Goal: Task Accomplishment & Management: Use online tool/utility

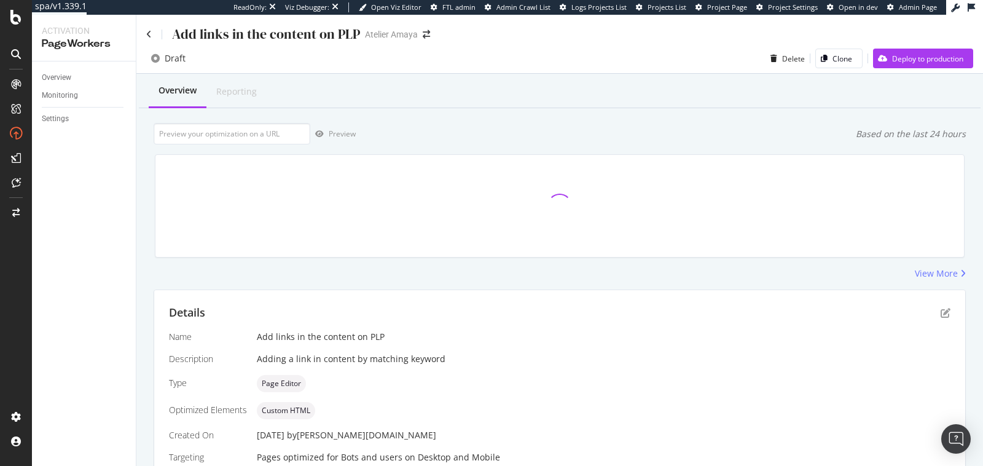
scroll to position [187, 0]
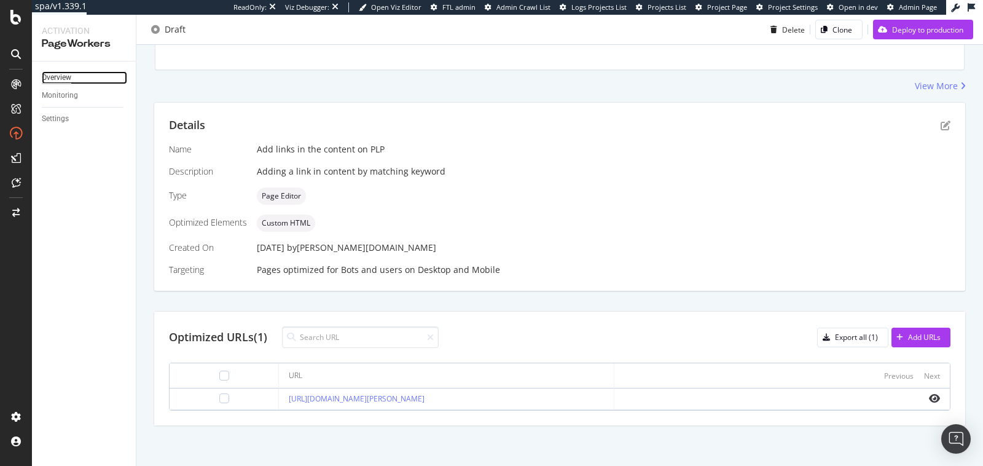
click at [68, 80] on div "Overview" at bounding box center [56, 77] width 29 height 13
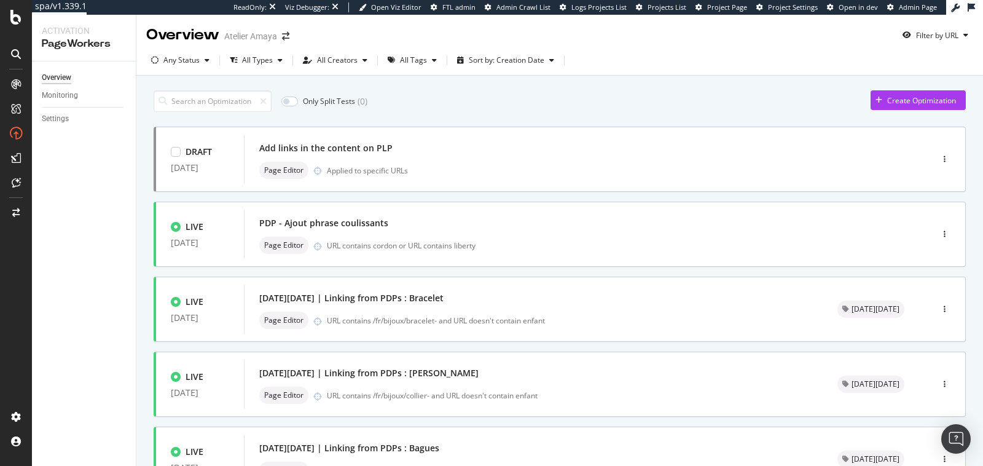
scroll to position [479, 0]
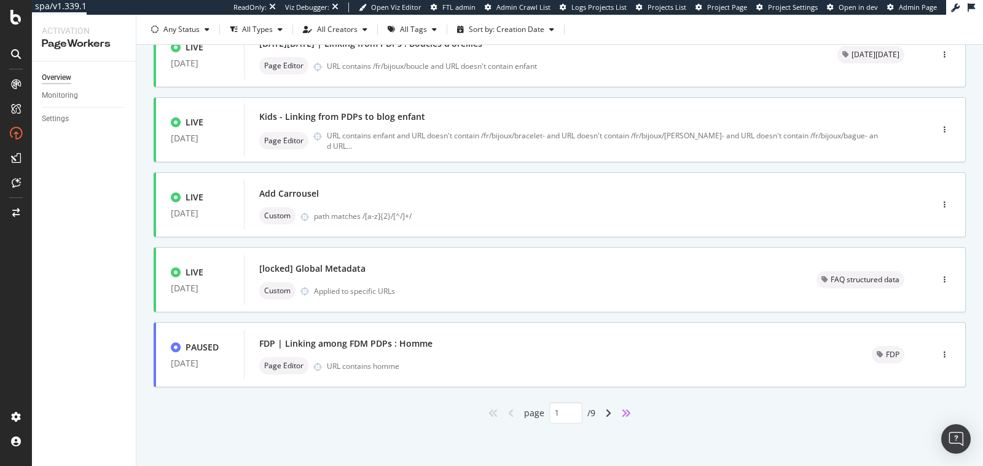
click at [624, 414] on icon "angles-right" at bounding box center [626, 413] width 10 height 10
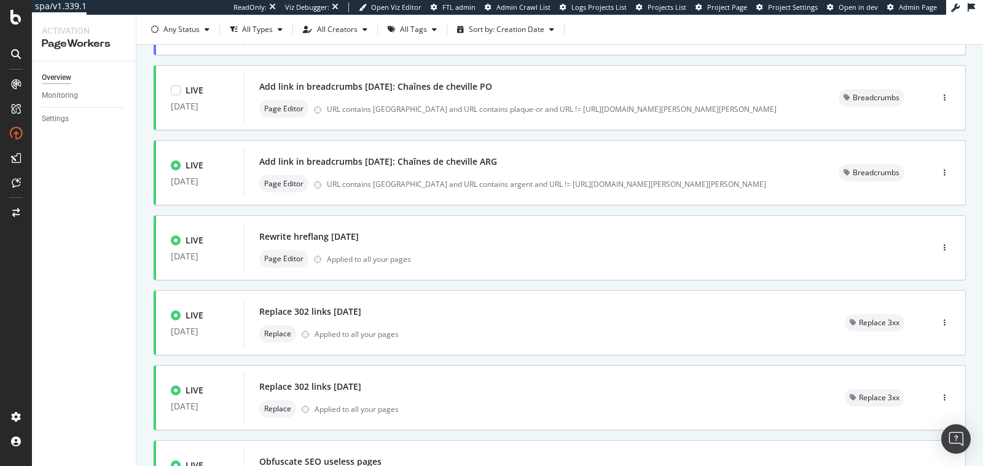
scroll to position [404, 0]
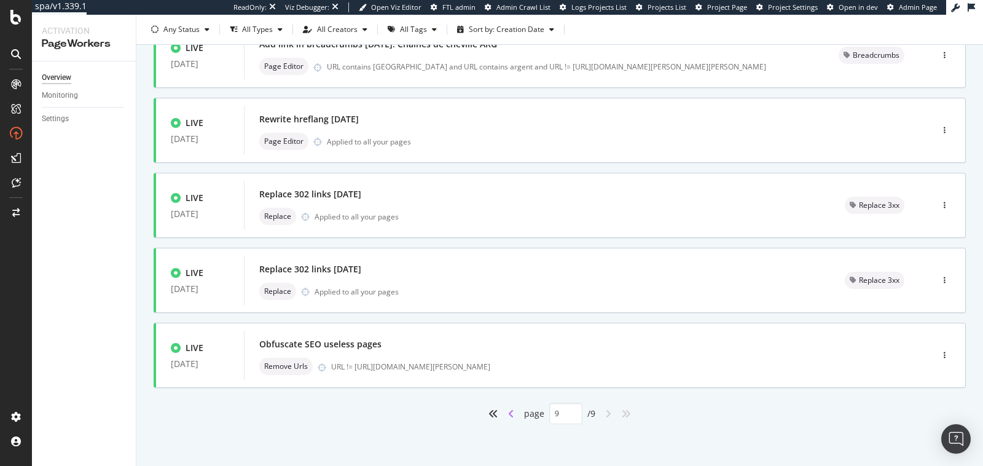
click at [510, 409] on icon "angle-left" at bounding box center [511, 414] width 6 height 10
type input "8"
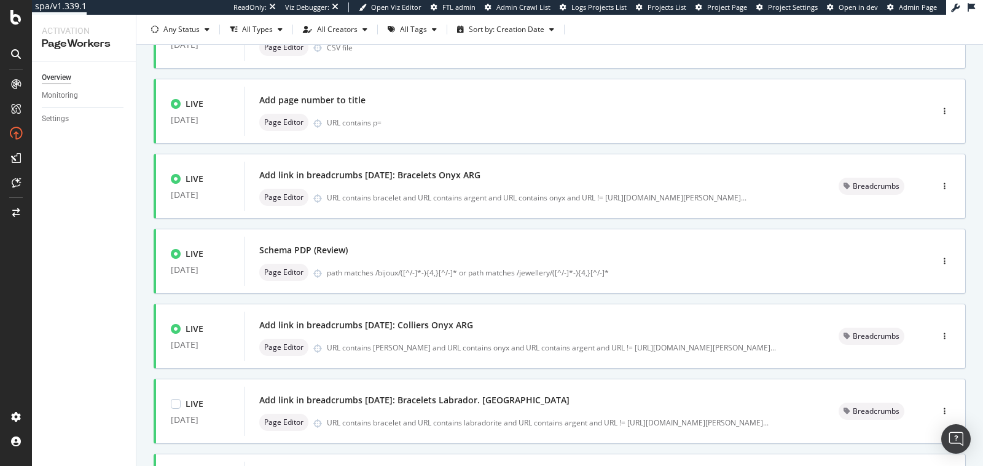
scroll to position [168, 0]
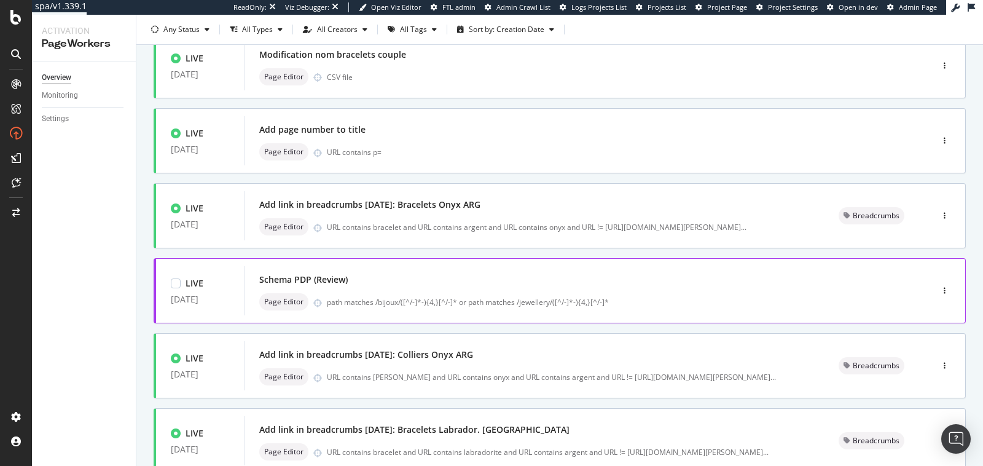
click at [515, 311] on div "Schema PDP (Review) Page Editor path matches /bijoux/([^/-]*-){4,}[^/-]* or pat…" at bounding box center [569, 290] width 651 height 49
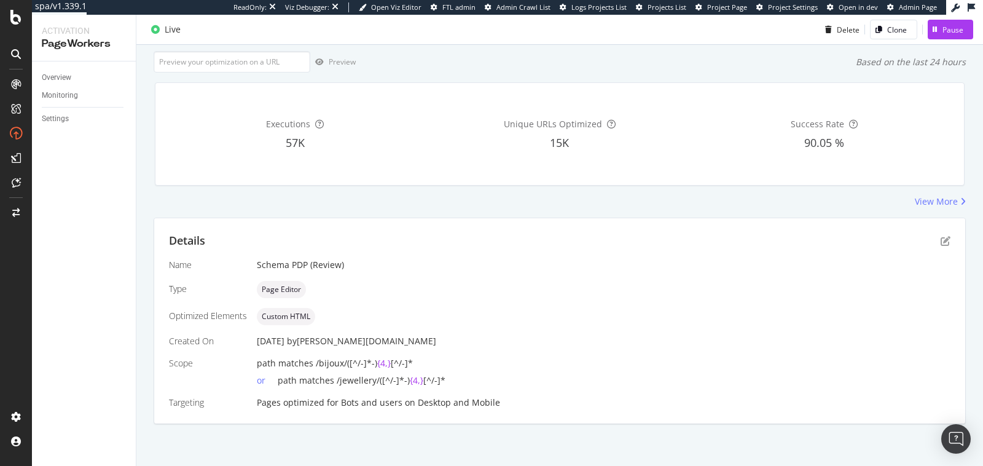
scroll to position [71, 0]
click at [944, 244] on icon "pen-to-square" at bounding box center [945, 242] width 10 height 10
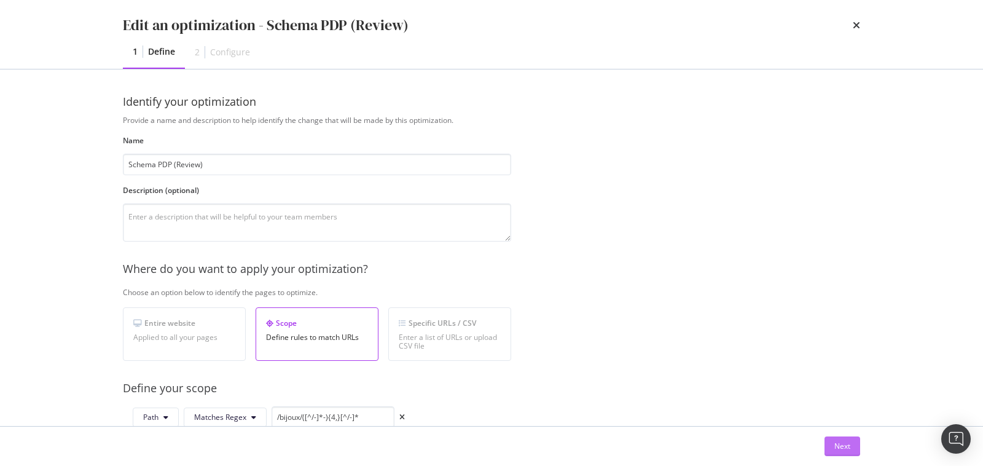
click at [830, 441] on button "Next" at bounding box center [842, 446] width 36 height 20
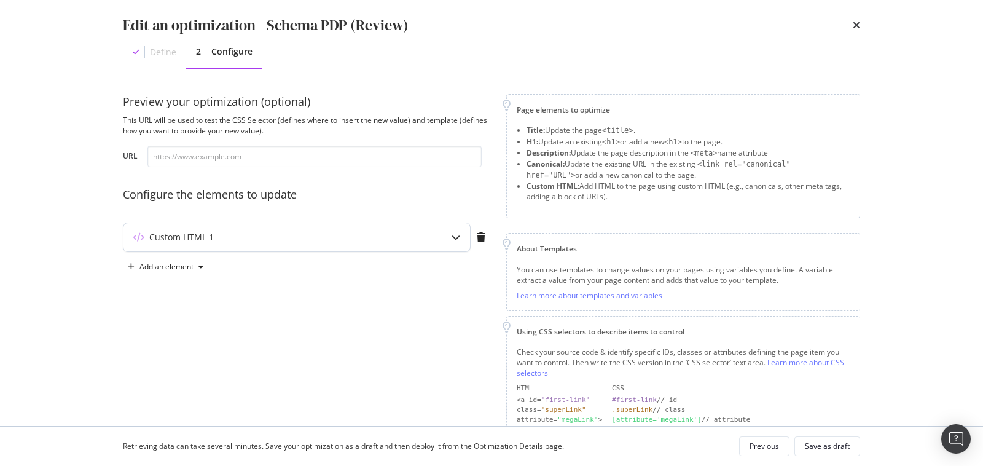
click at [432, 238] on div "Custom HTML 1" at bounding box center [296, 237] width 346 height 28
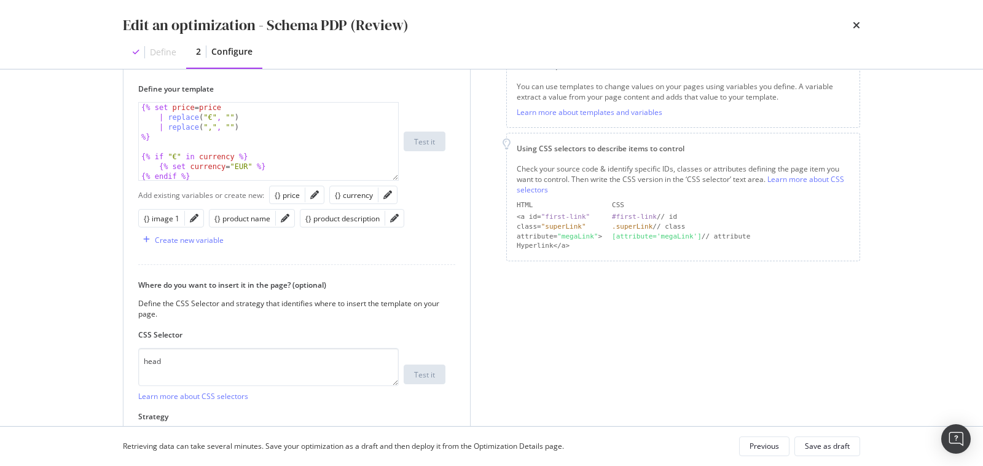
scroll to position [186, 0]
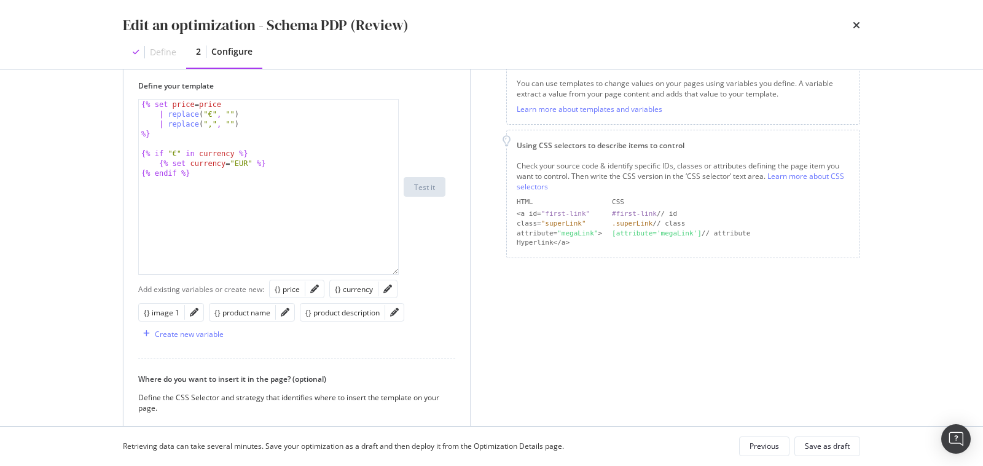
drag, startPoint x: 396, startPoint y: 174, endPoint x: 382, endPoint y: 375, distance: 200.7
click at [382, 275] on div "{% set price = price | replace ( "€" , "" ) | replace ( "," , "" ) %} {% if "€"…" at bounding box center [268, 187] width 260 height 176
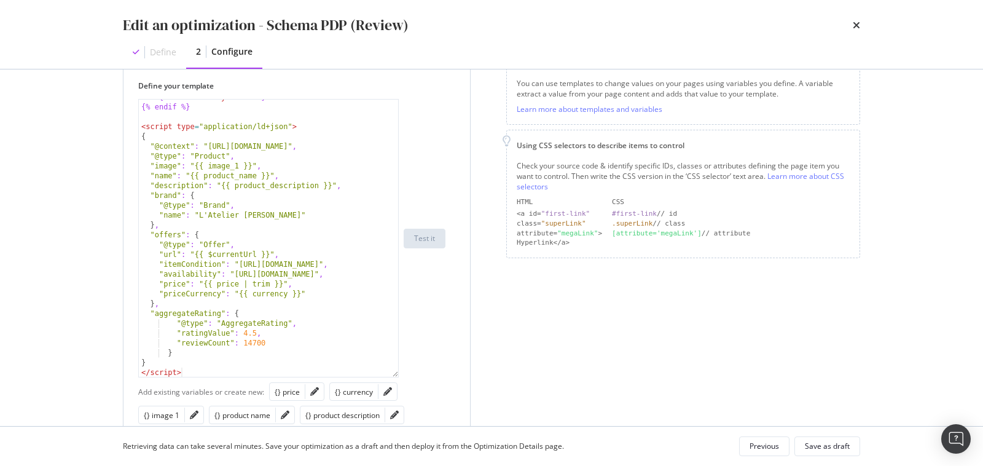
scroll to position [66, 0]
click at [856, 28] on icon "times" at bounding box center [856, 25] width 7 height 10
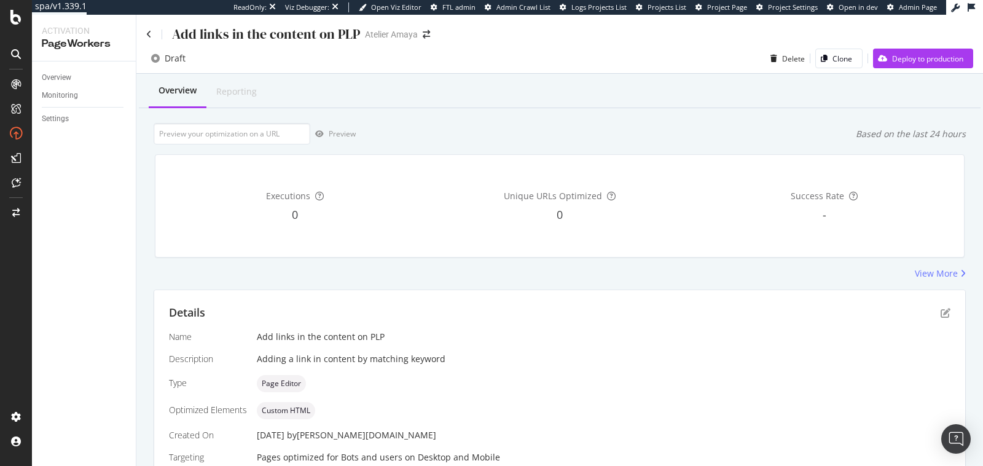
scroll to position [187, 0]
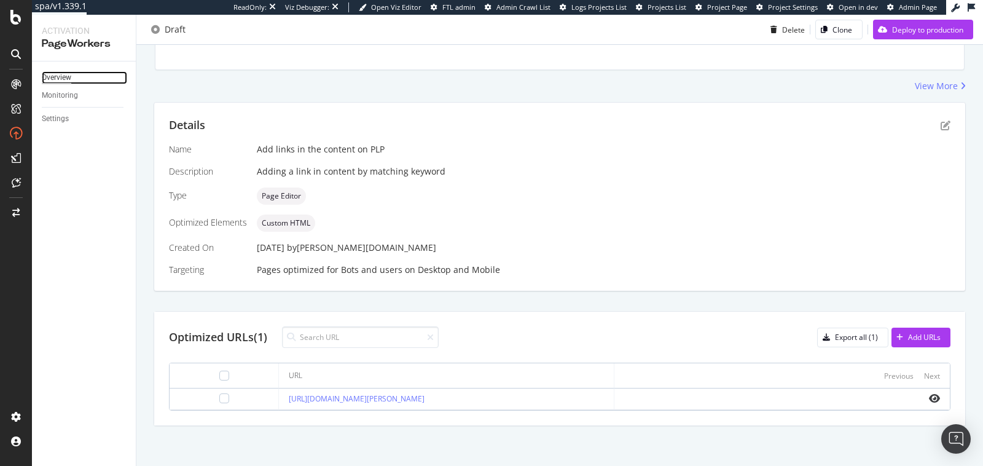
click at [69, 79] on div "Overview" at bounding box center [56, 77] width 29 height 13
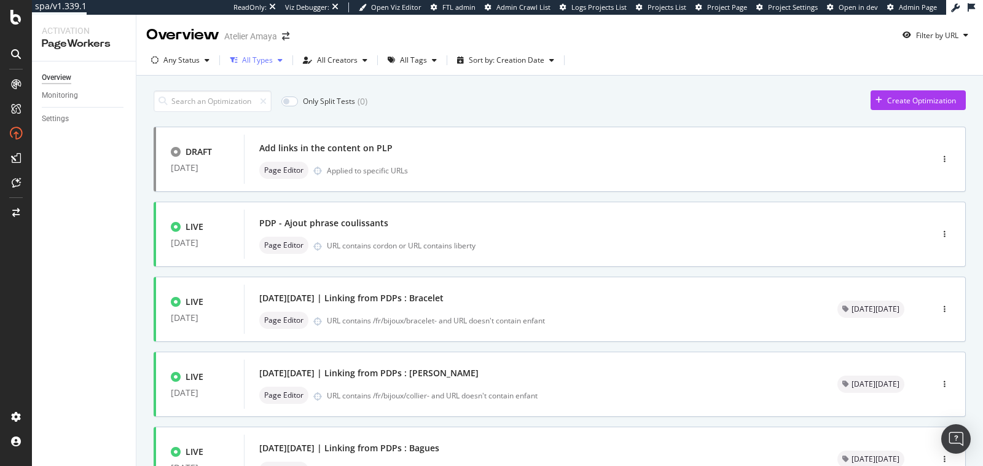
click at [244, 63] on div "All Types" at bounding box center [257, 60] width 31 height 7
click at [243, 105] on div at bounding box center [240, 106] width 10 height 10
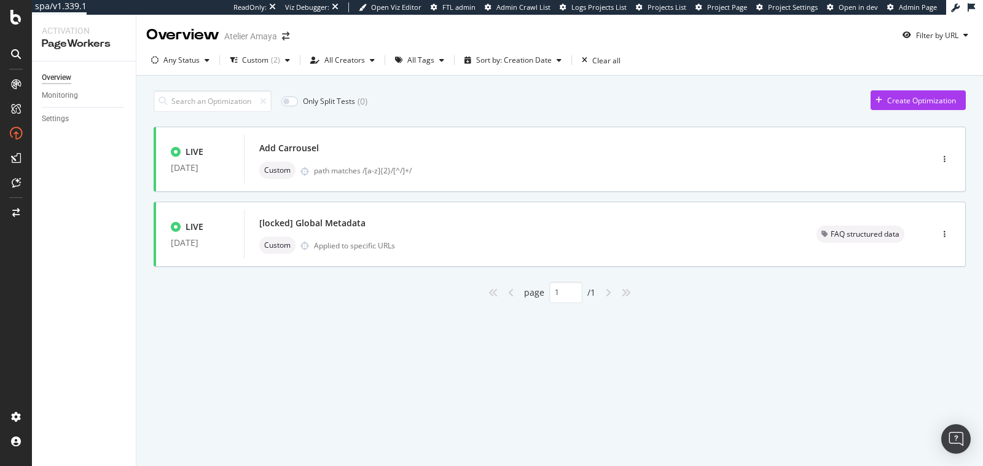
click at [410, 109] on div "Only Split Tests ( 0 ) Create Optimization" at bounding box center [560, 101] width 812 height 22
click at [414, 157] on div "Add Carrousel Custom path matches /[a-z]{2}/[^/]+/" at bounding box center [569, 158] width 620 height 39
